Goal: Register for event/course

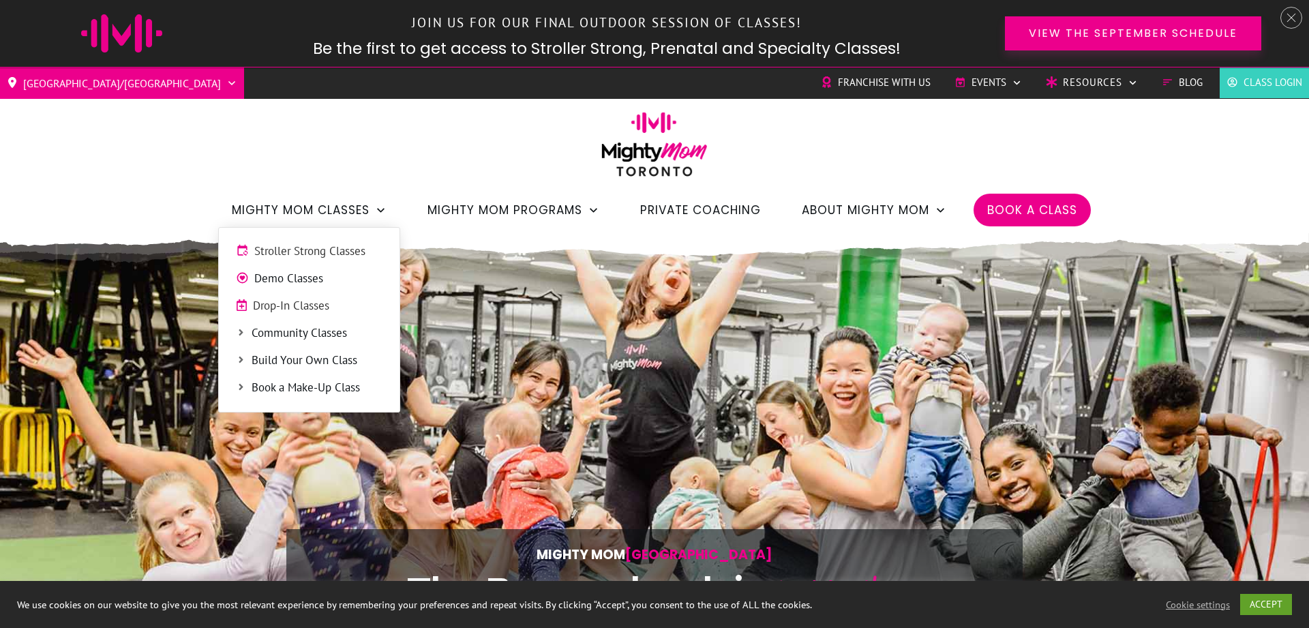
click at [320, 278] on span "Demo Classes" at bounding box center [318, 279] width 128 height 18
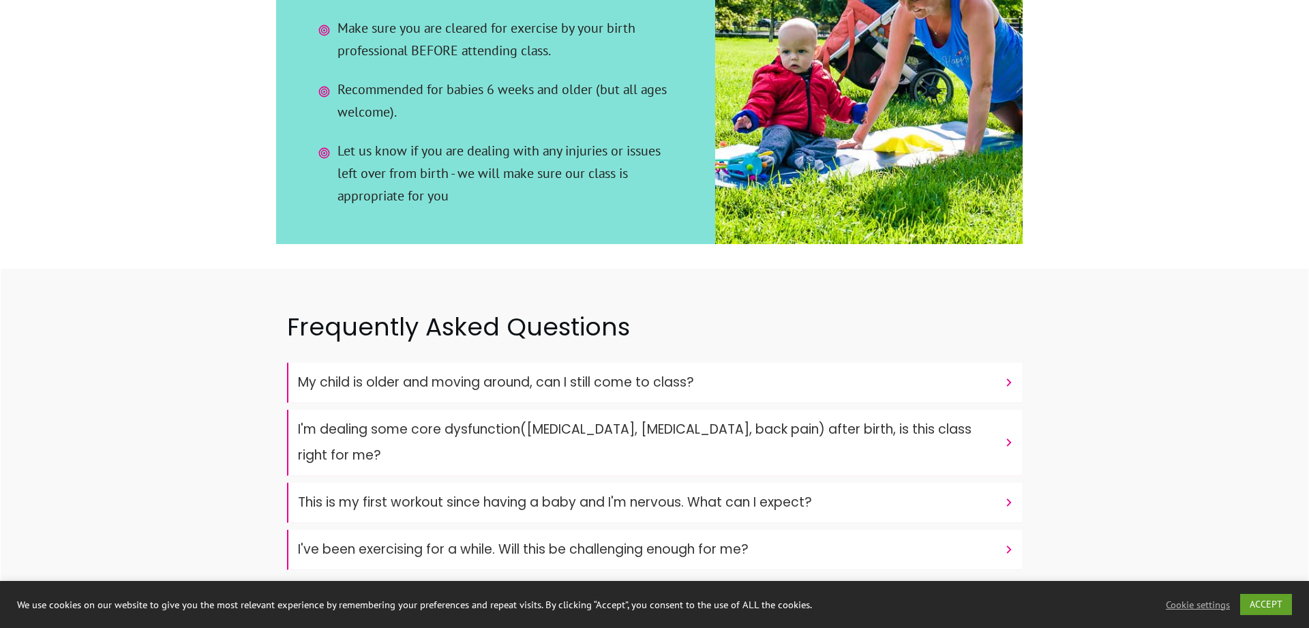
scroll to position [3547, 0]
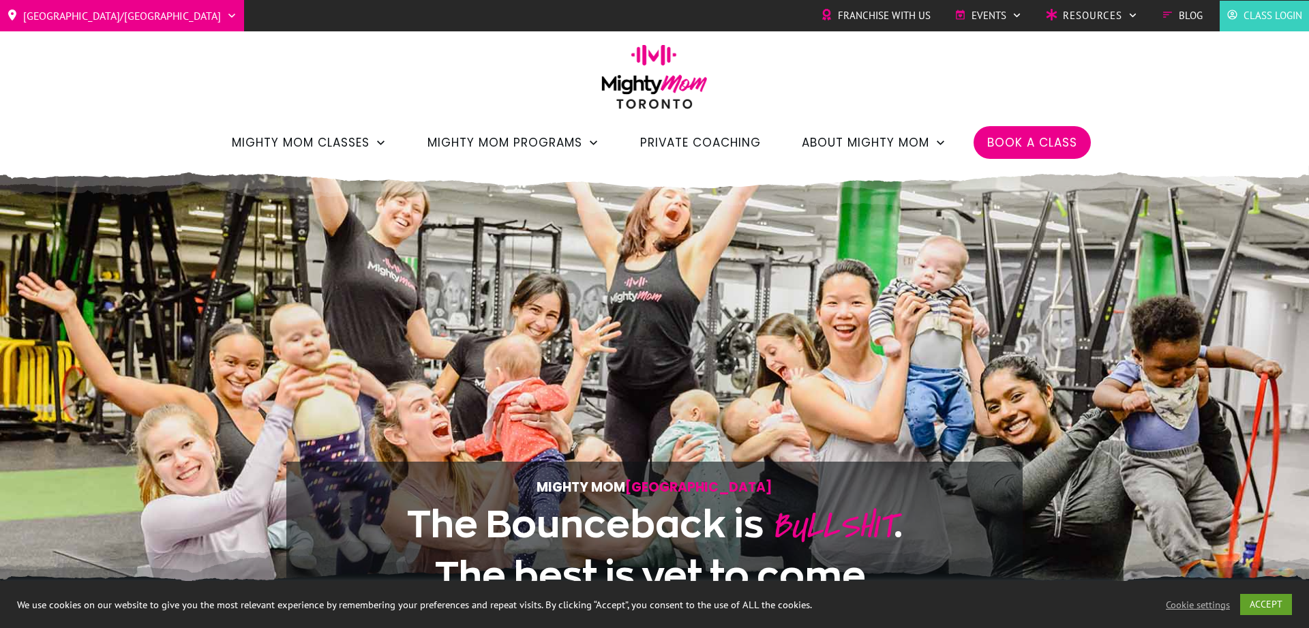
scroll to position [278, 0]
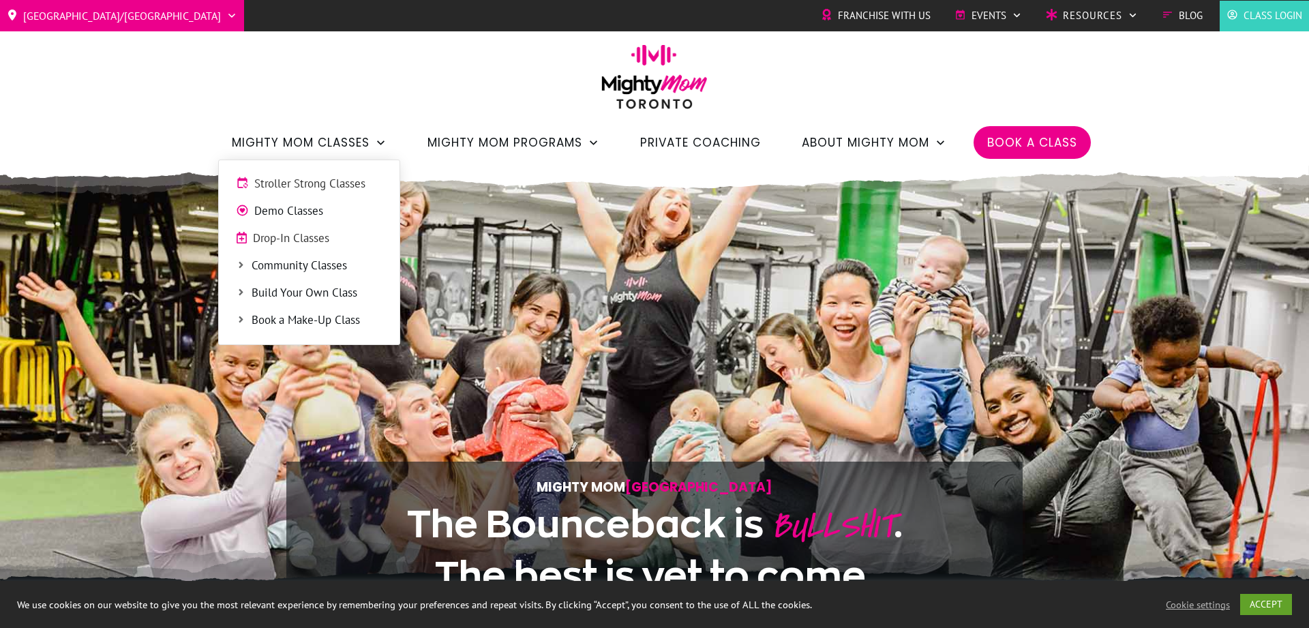
click at [327, 263] on span "Community Classes" at bounding box center [317, 266] width 131 height 18
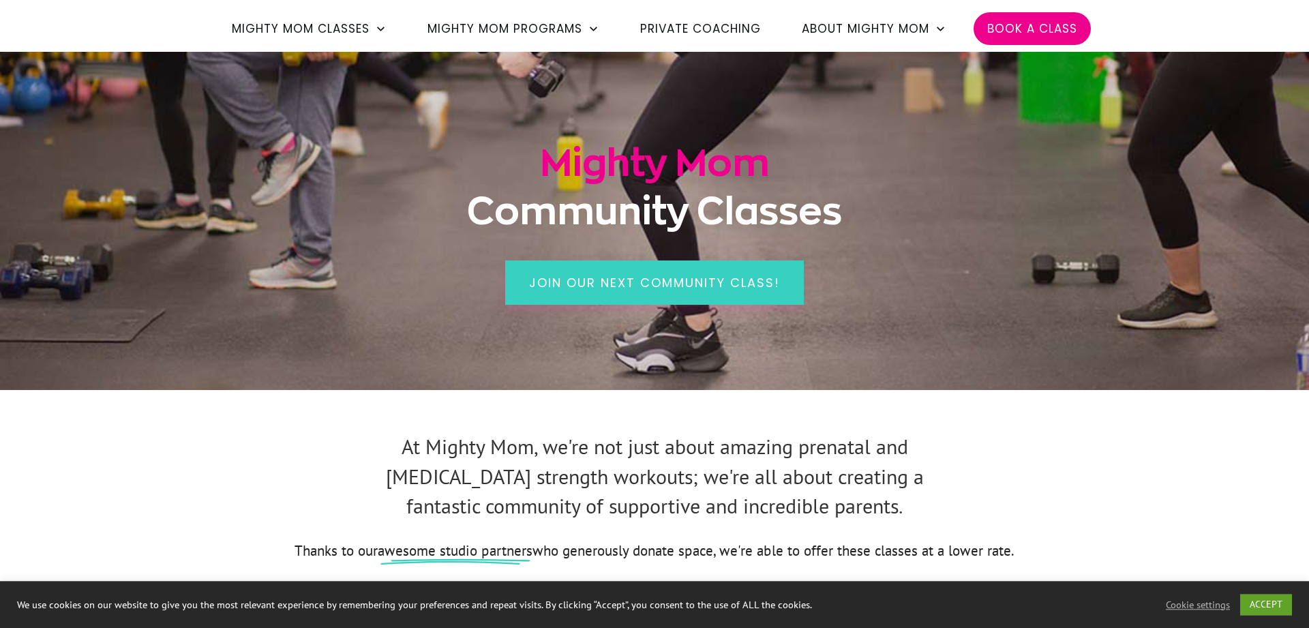
scroll to position [139, 0]
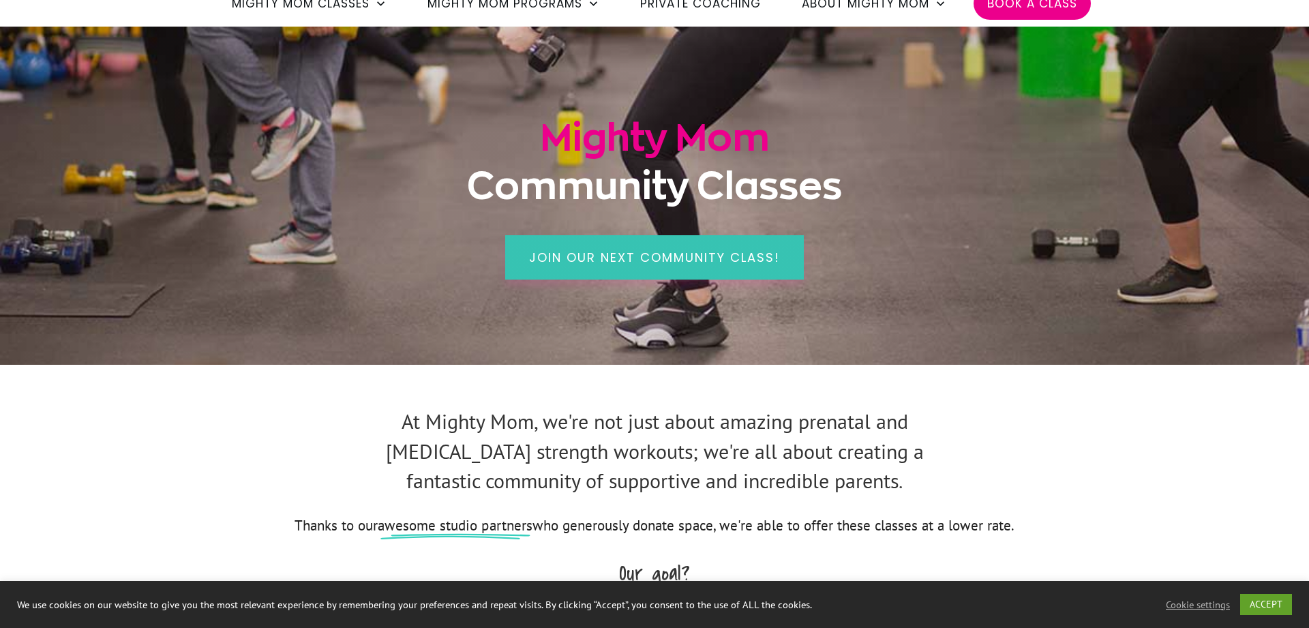
click at [612, 262] on span "Join our next community class!" at bounding box center [654, 257] width 251 height 17
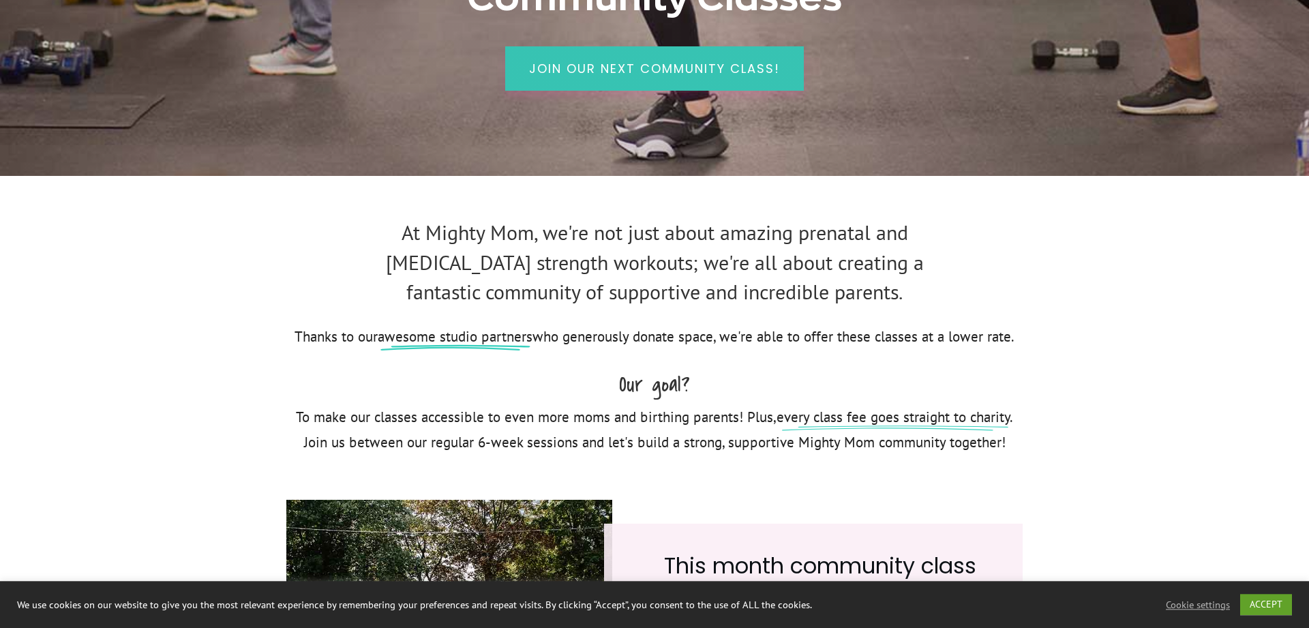
scroll to position [278, 0]
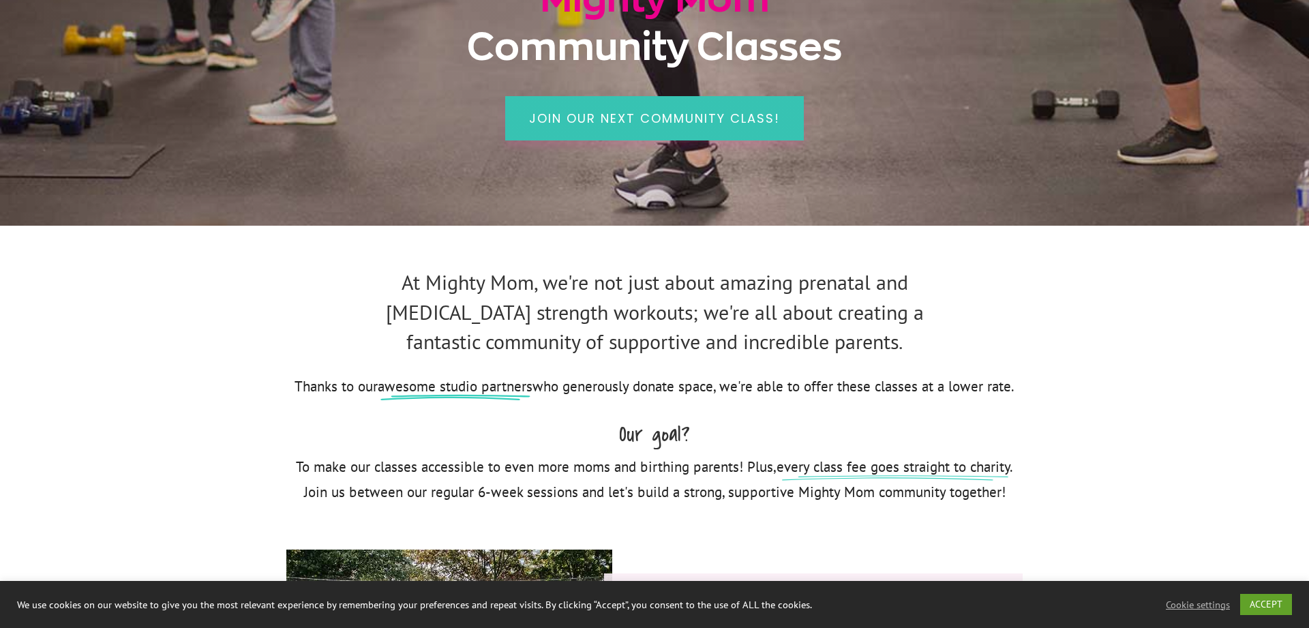
click at [688, 114] on span "Join our next community class!" at bounding box center [654, 118] width 251 height 17
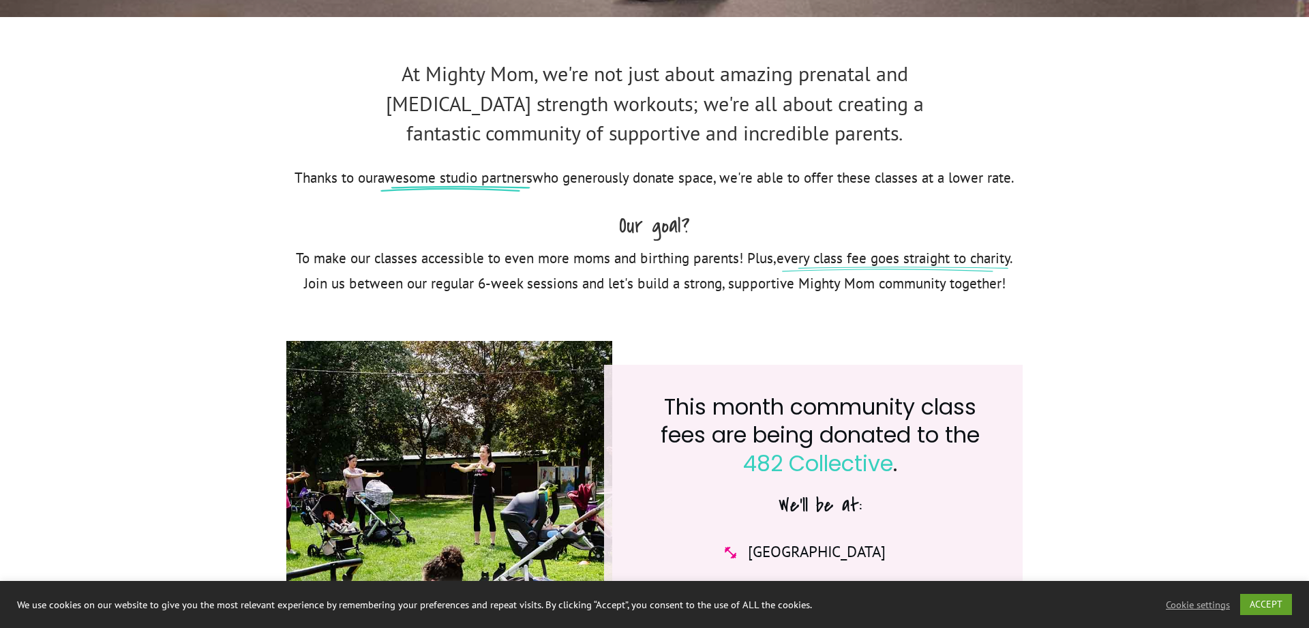
scroll to position [0, 0]
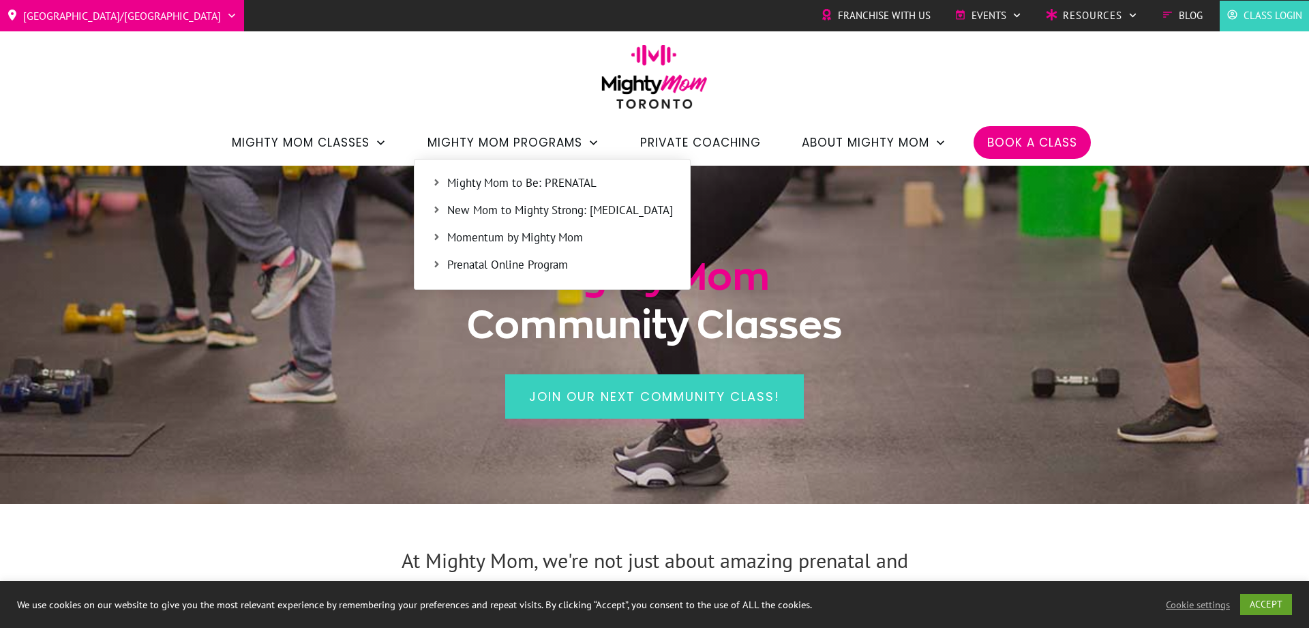
click at [567, 185] on span "Mighty Mom to Be: PRENATAL" at bounding box center [560, 184] width 226 height 18
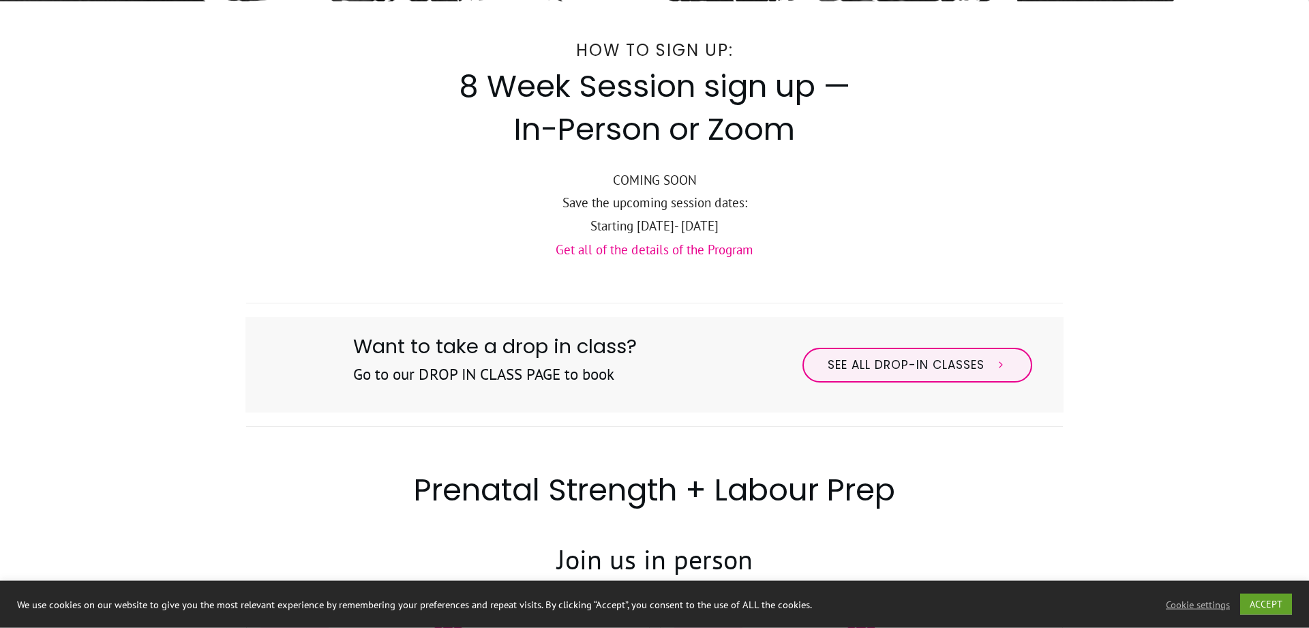
scroll to position [487, 0]
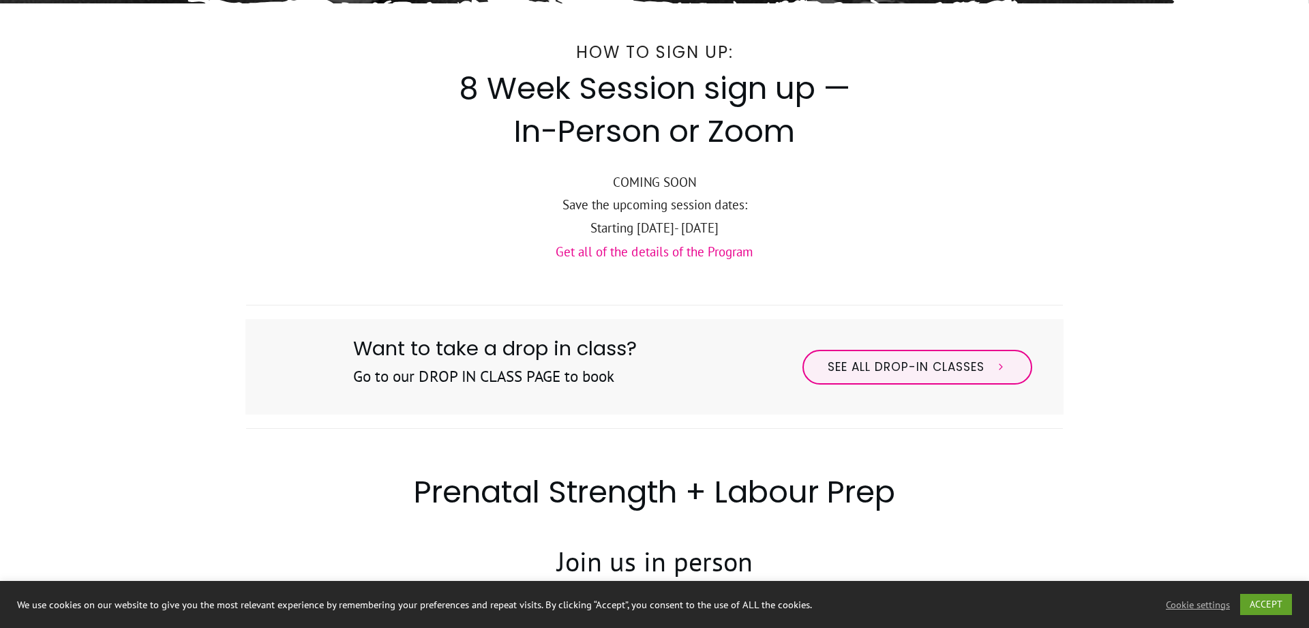
drag, startPoint x: 651, startPoint y: 235, endPoint x: 683, endPoint y: 236, distance: 32.1
click at [683, 236] on p "Starting [DATE]- [DATE]" at bounding box center [654, 228] width 817 height 23
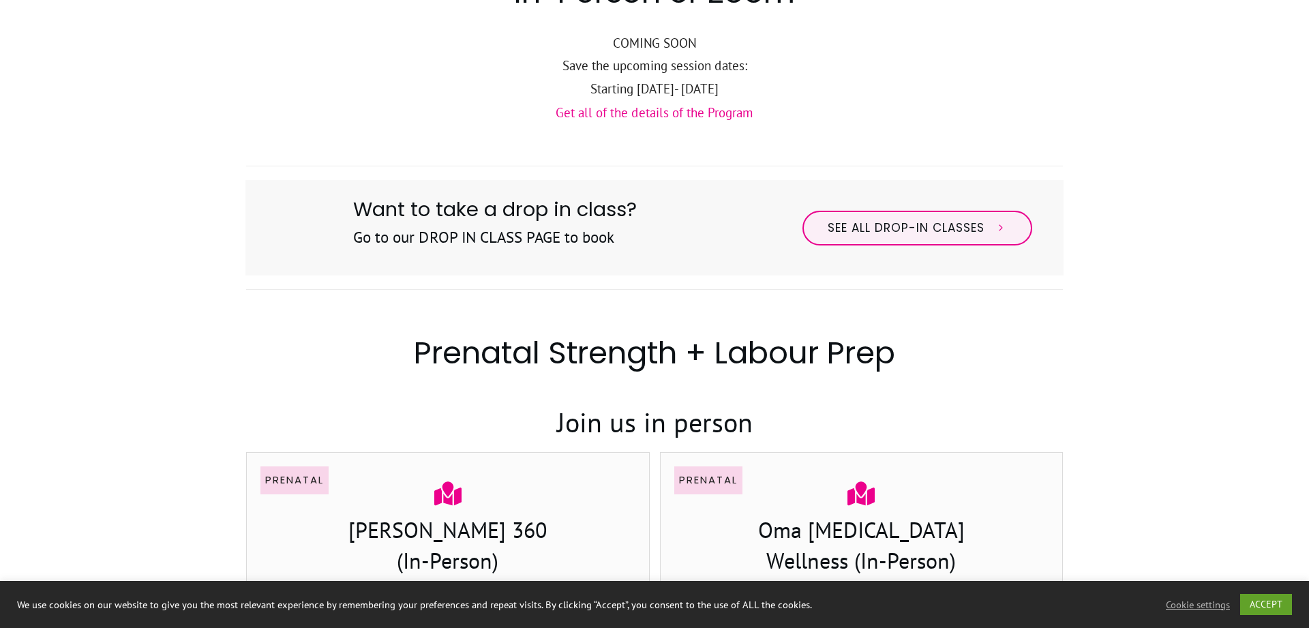
scroll to position [556, 0]
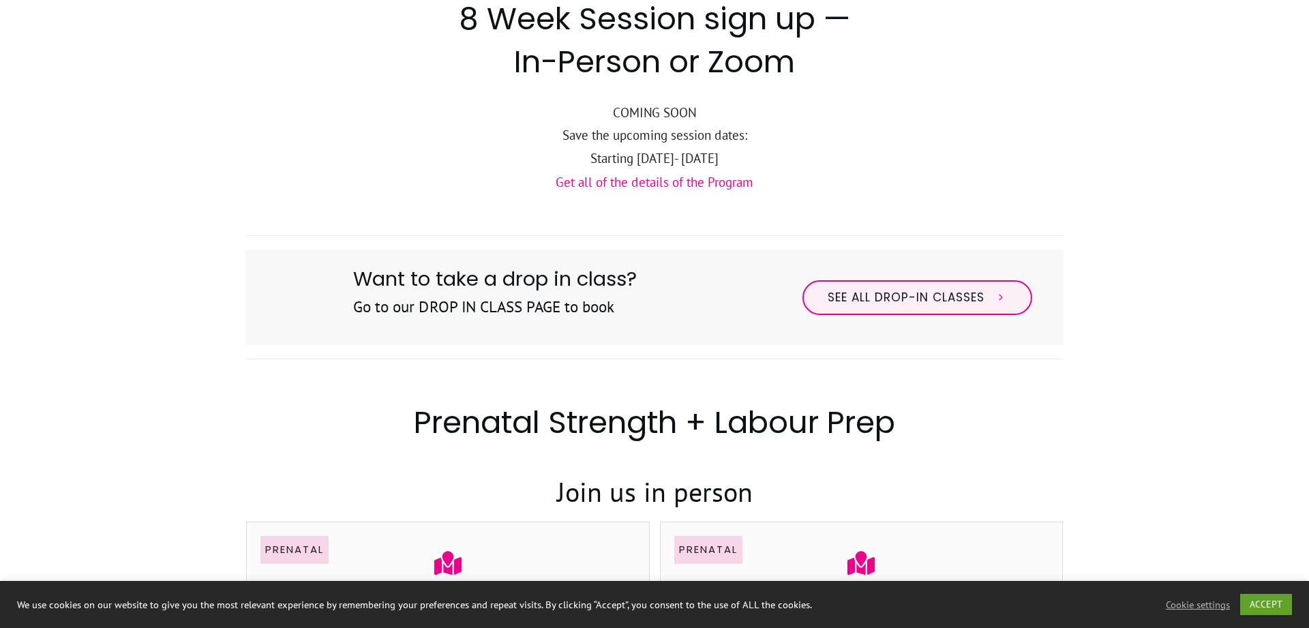
click at [657, 192] on p "Get all of the details of the Program" at bounding box center [654, 182] width 817 height 23
click at [653, 184] on link "Get all of the details of the Program" at bounding box center [655, 182] width 198 height 16
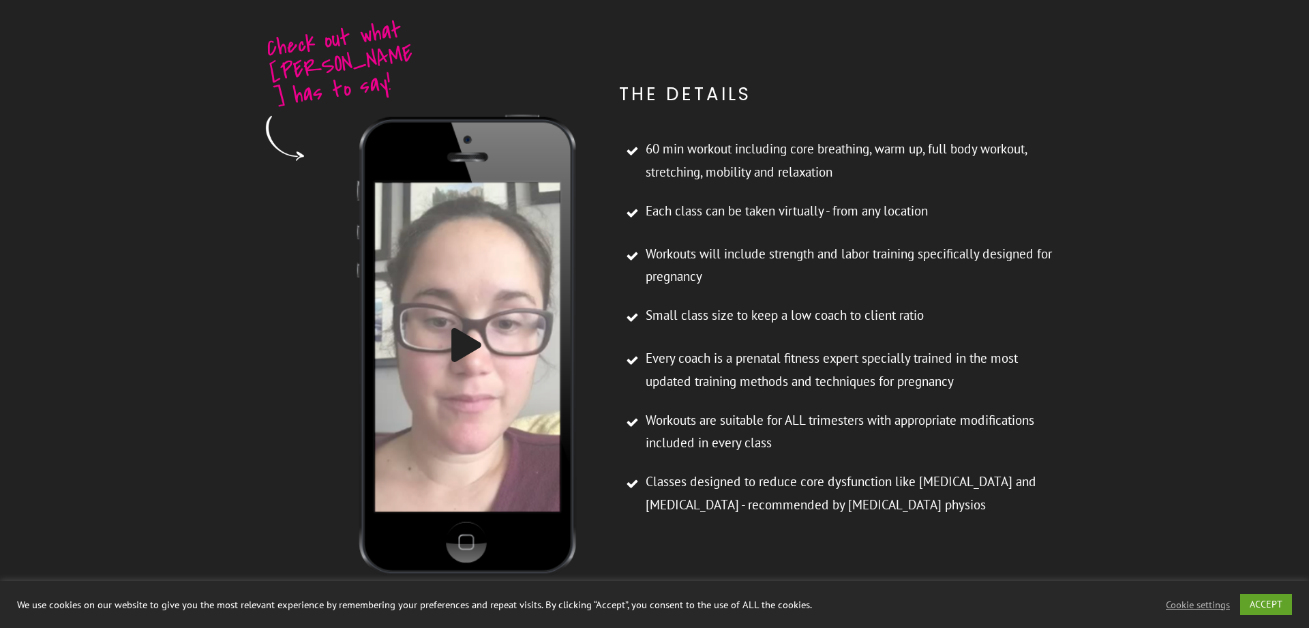
scroll to position [4930, 0]
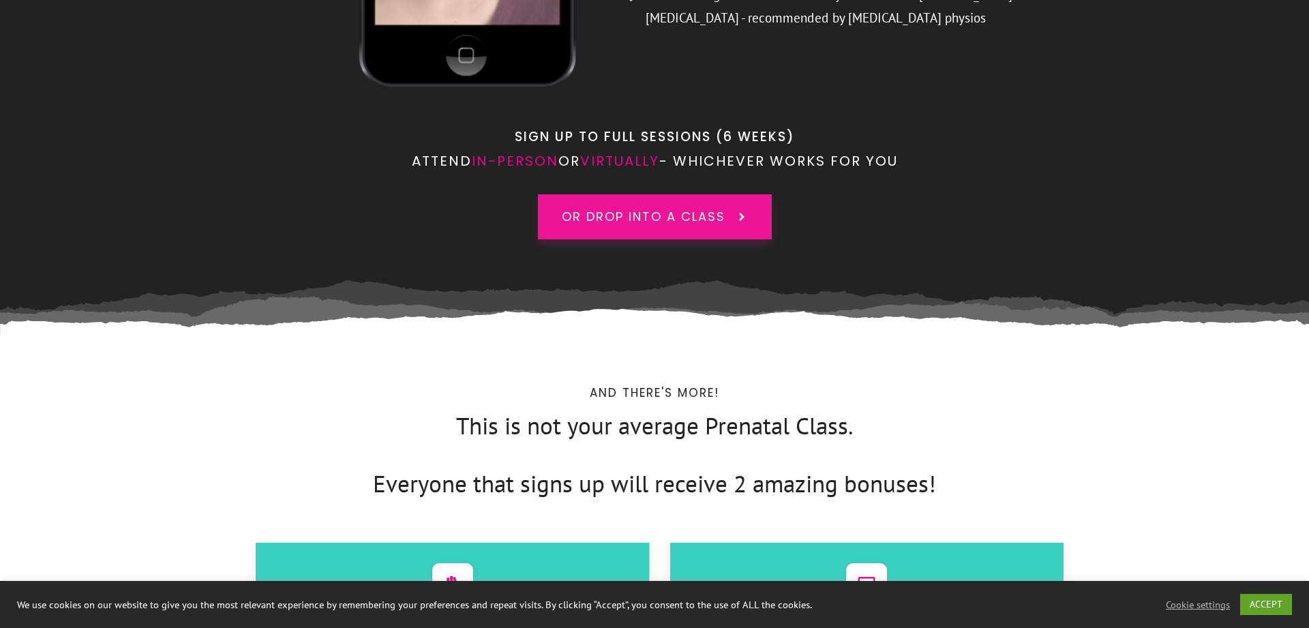
click at [663, 194] on link "or drop into a class" at bounding box center [655, 216] width 234 height 45
click at [664, 208] on span "or drop into a class" at bounding box center [644, 217] width 164 height 18
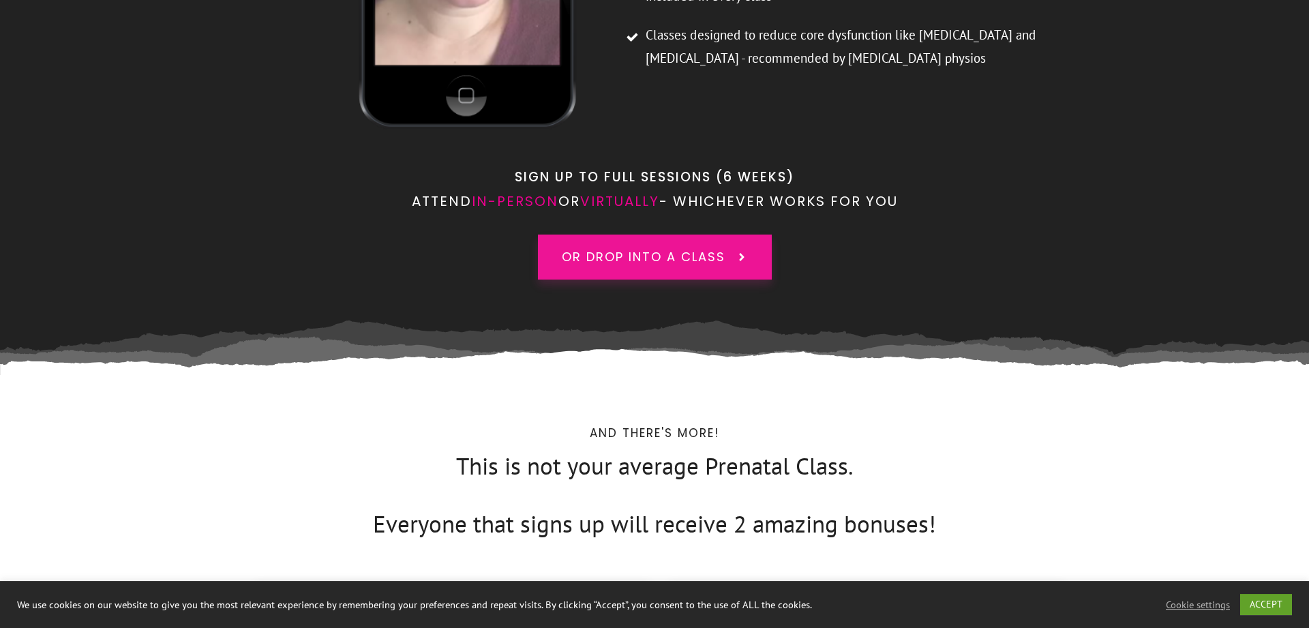
scroll to position [4860, 0]
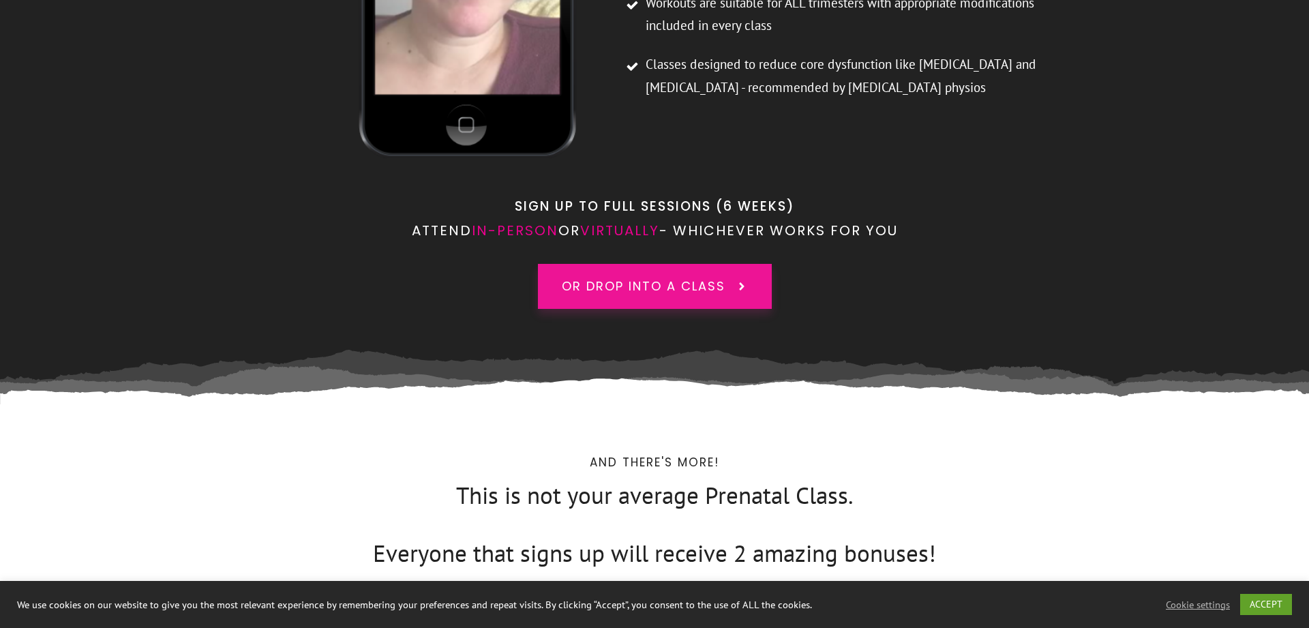
click at [683, 264] on link "or drop into a class" at bounding box center [655, 286] width 234 height 45
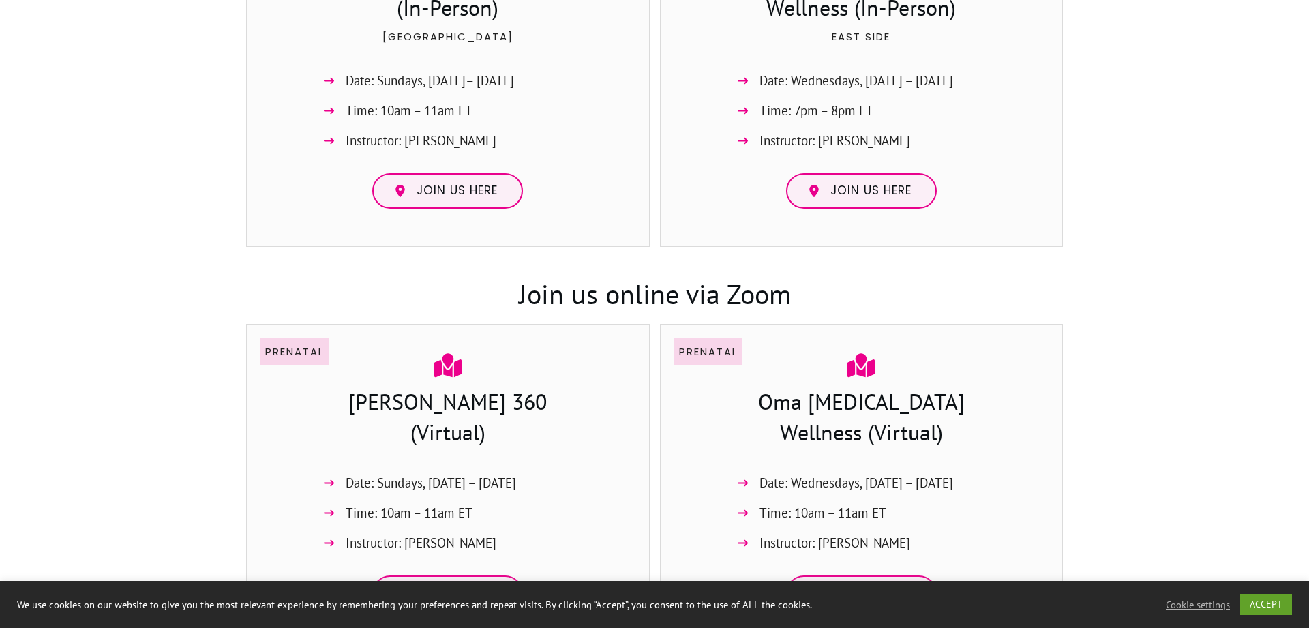
scroll to position [1113, 0]
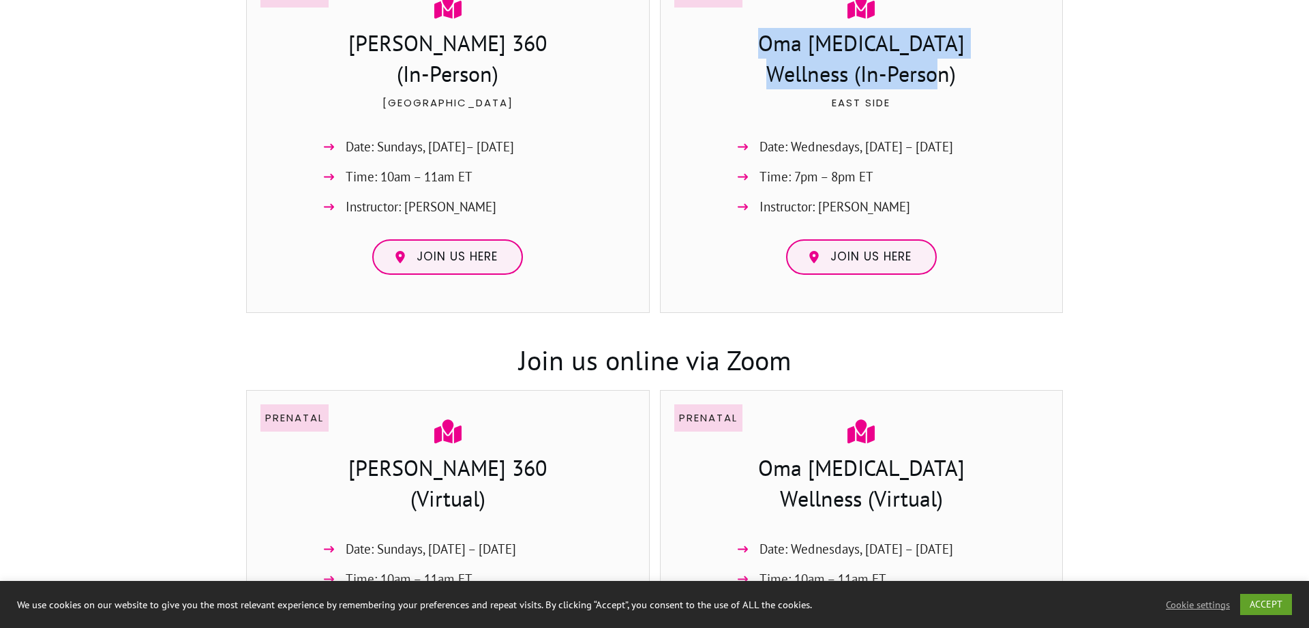
drag, startPoint x: 925, startPoint y: 89, endPoint x: 734, endPoint y: 43, distance: 195.8
click at [734, 43] on h3 "Oma [MEDICAL_DATA] Wellness (In-Person)" at bounding box center [861, 60] width 271 height 65
click at [836, 250] on span "Join us here" at bounding box center [871, 257] width 81 height 15
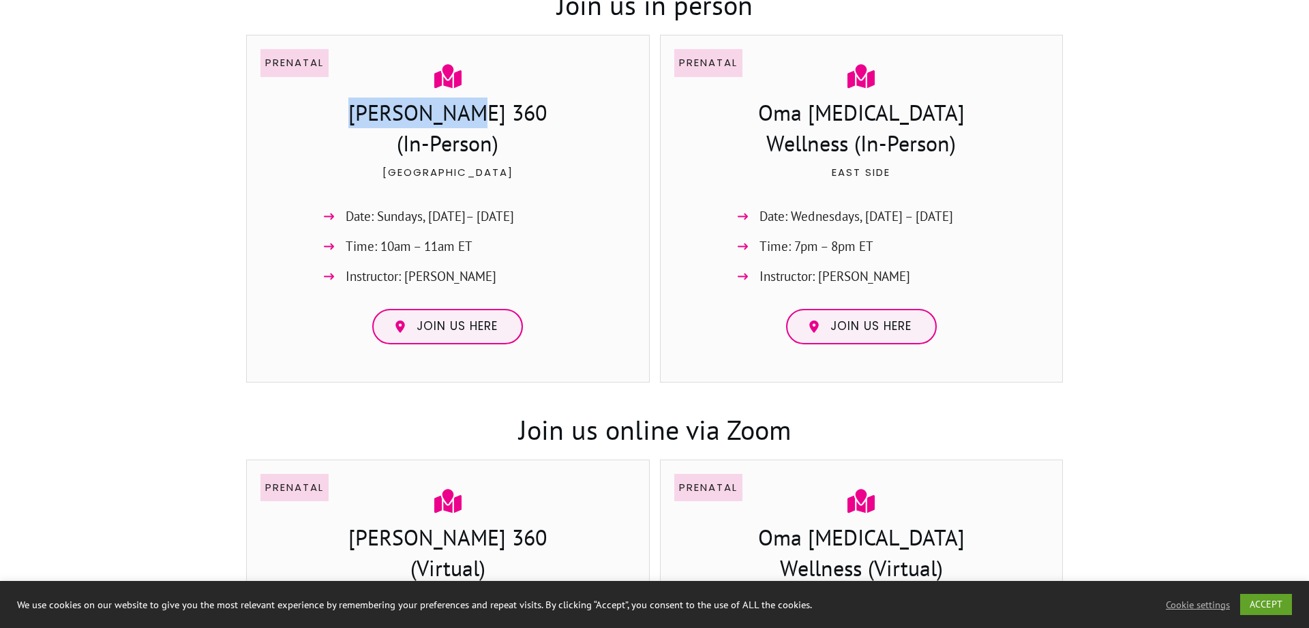
drag, startPoint x: 507, startPoint y: 118, endPoint x: 404, endPoint y: 117, distance: 103.0
click at [404, 117] on h3 "Ferris 360 (In-Person)" at bounding box center [448, 130] width 374 height 65
copy h3 "[PERSON_NAME] 360"
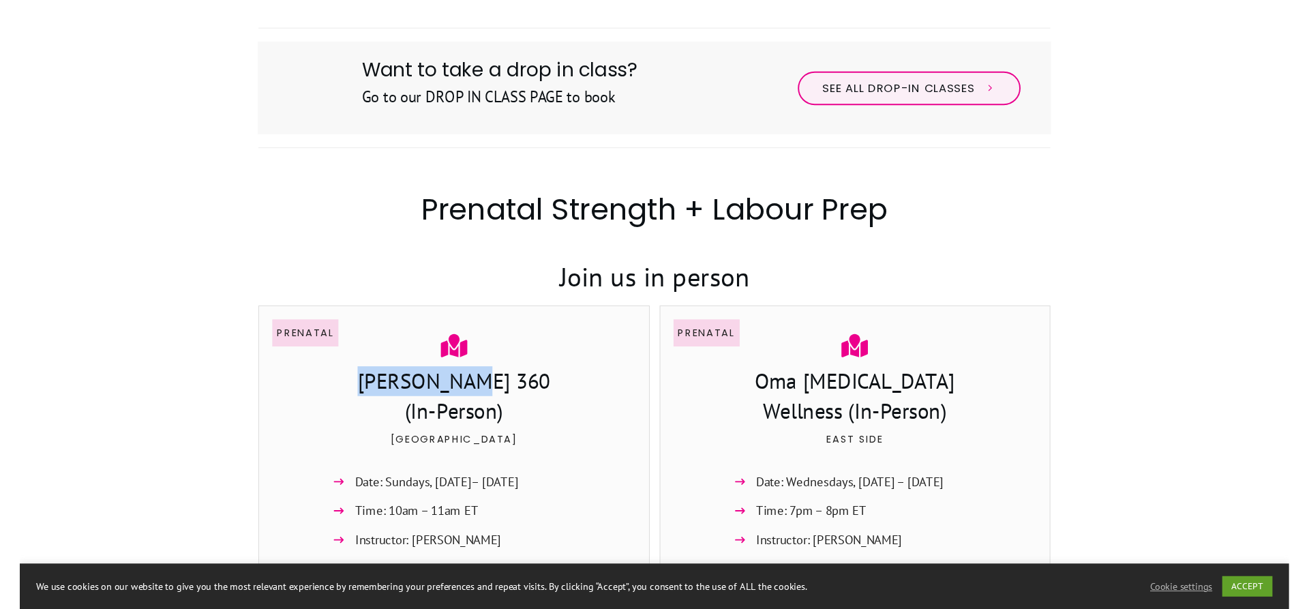
scroll to position [487, 0]
